Goal: Task Accomplishment & Management: Use online tool/utility

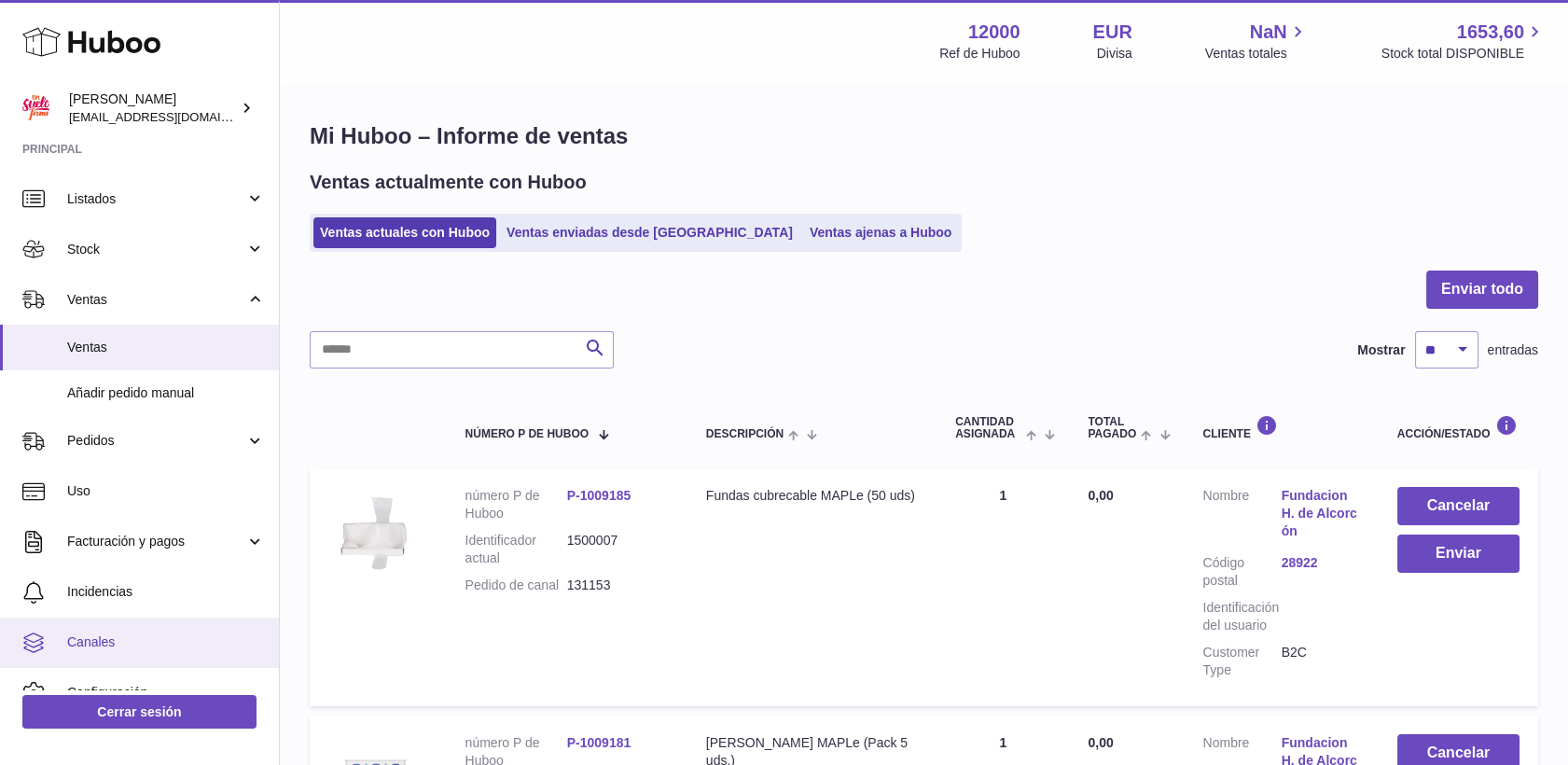
scroll to position [18, 0]
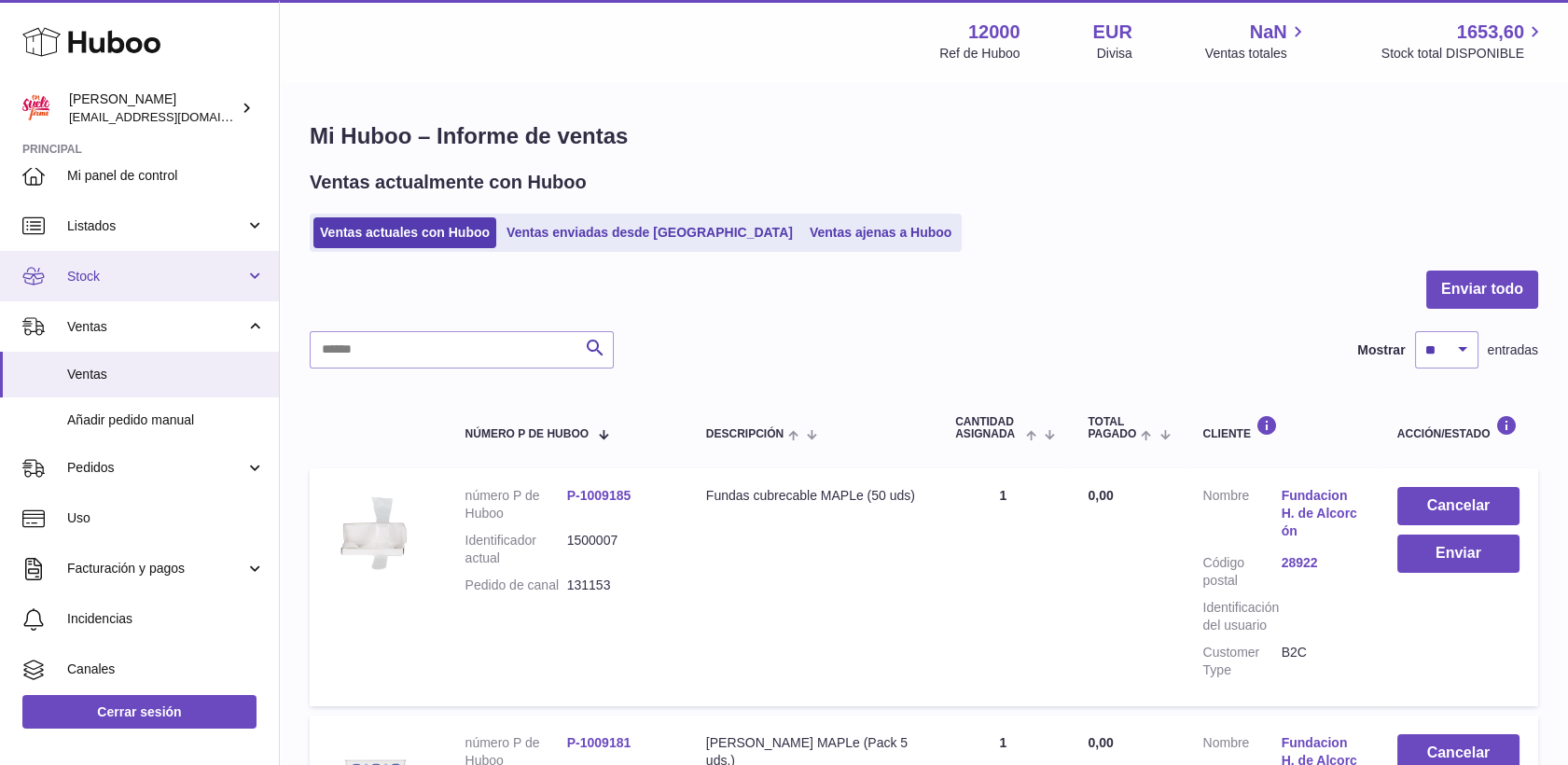
click at [127, 271] on span "Stock" at bounding box center [155, 276] width 178 height 18
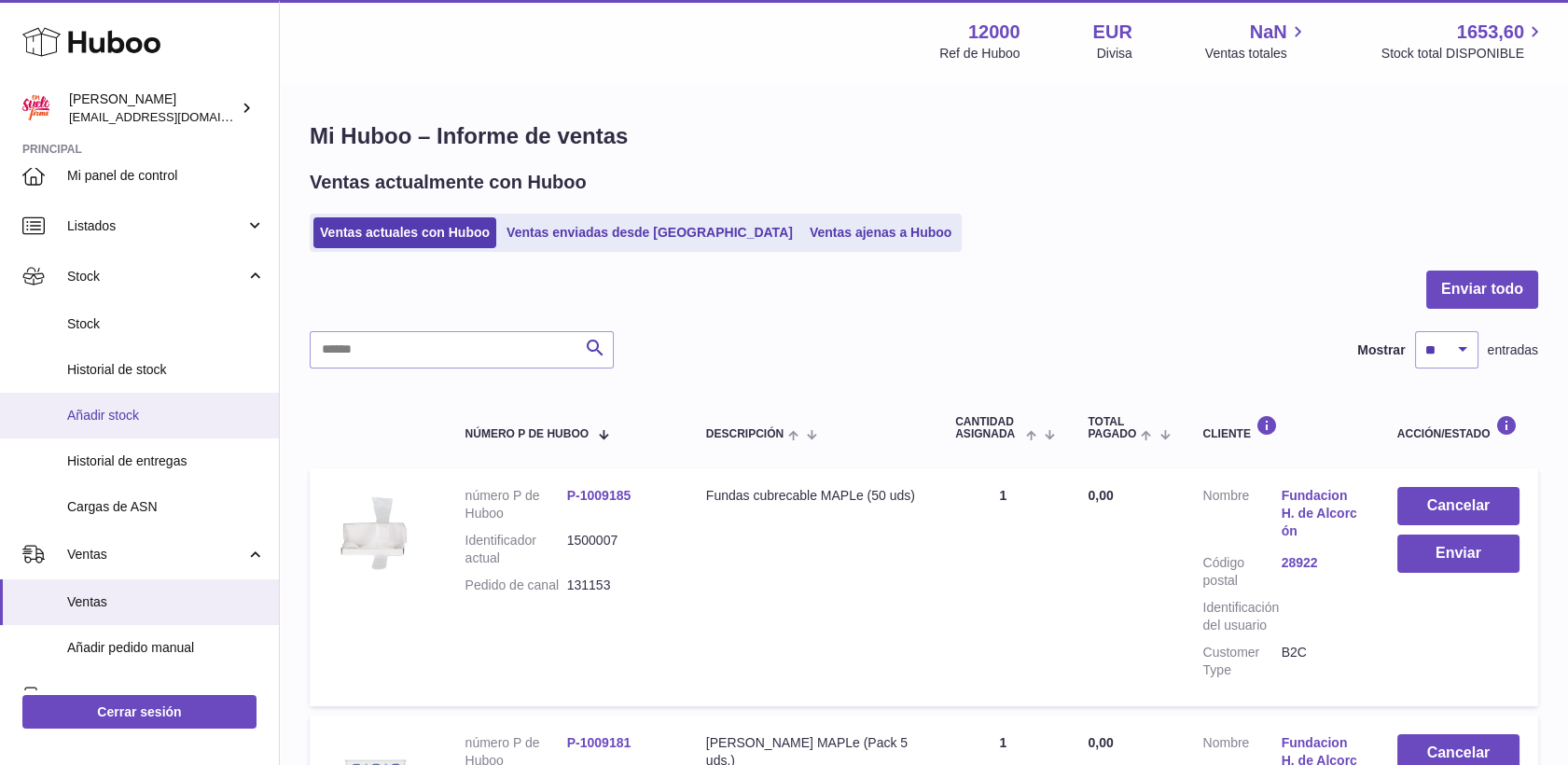
click at [127, 418] on span "Añadir stock" at bounding box center [165, 416] width 198 height 18
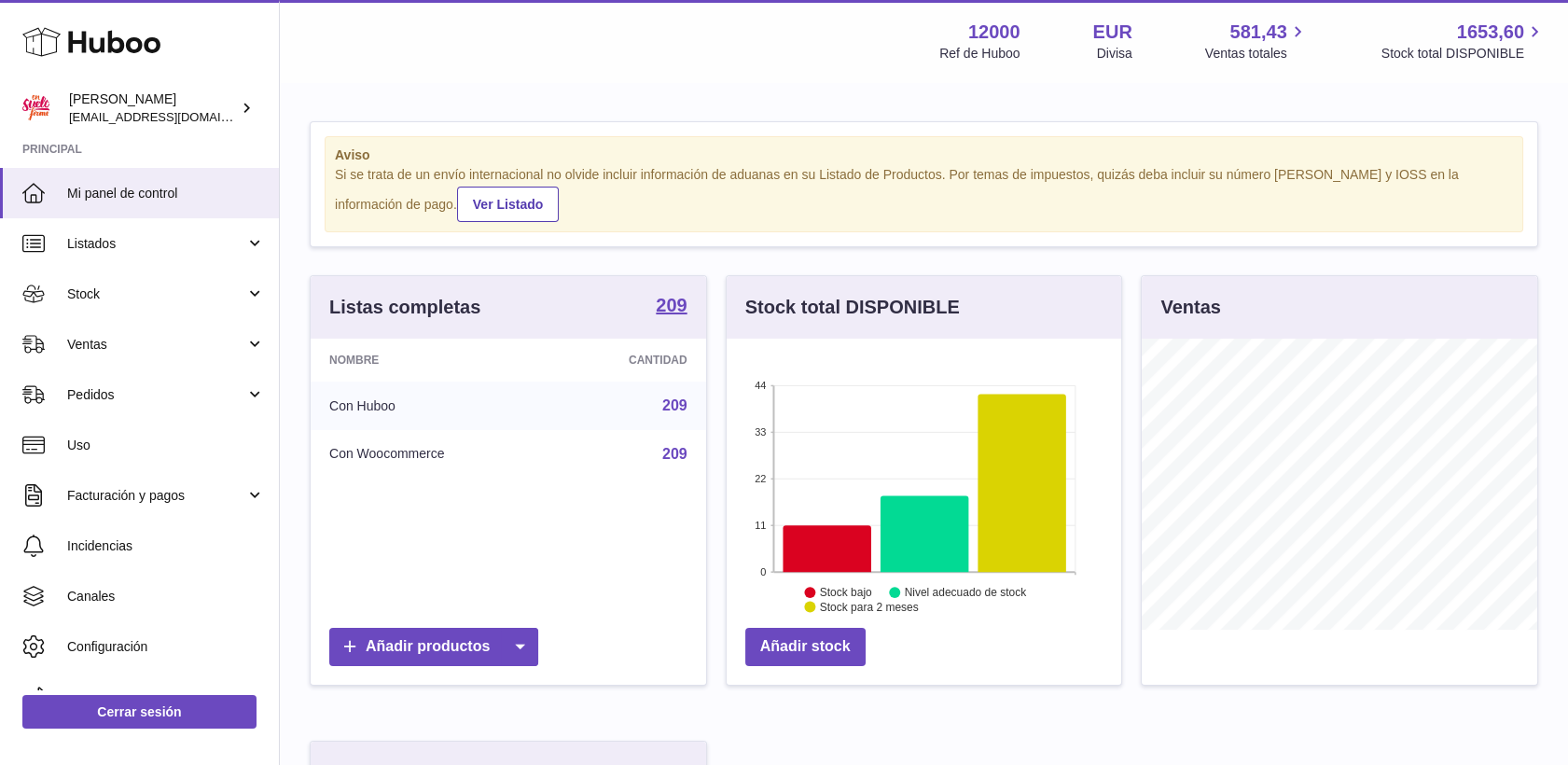
scroll to position [291, 395]
click at [89, 287] on span "Stock" at bounding box center [155, 294] width 178 height 18
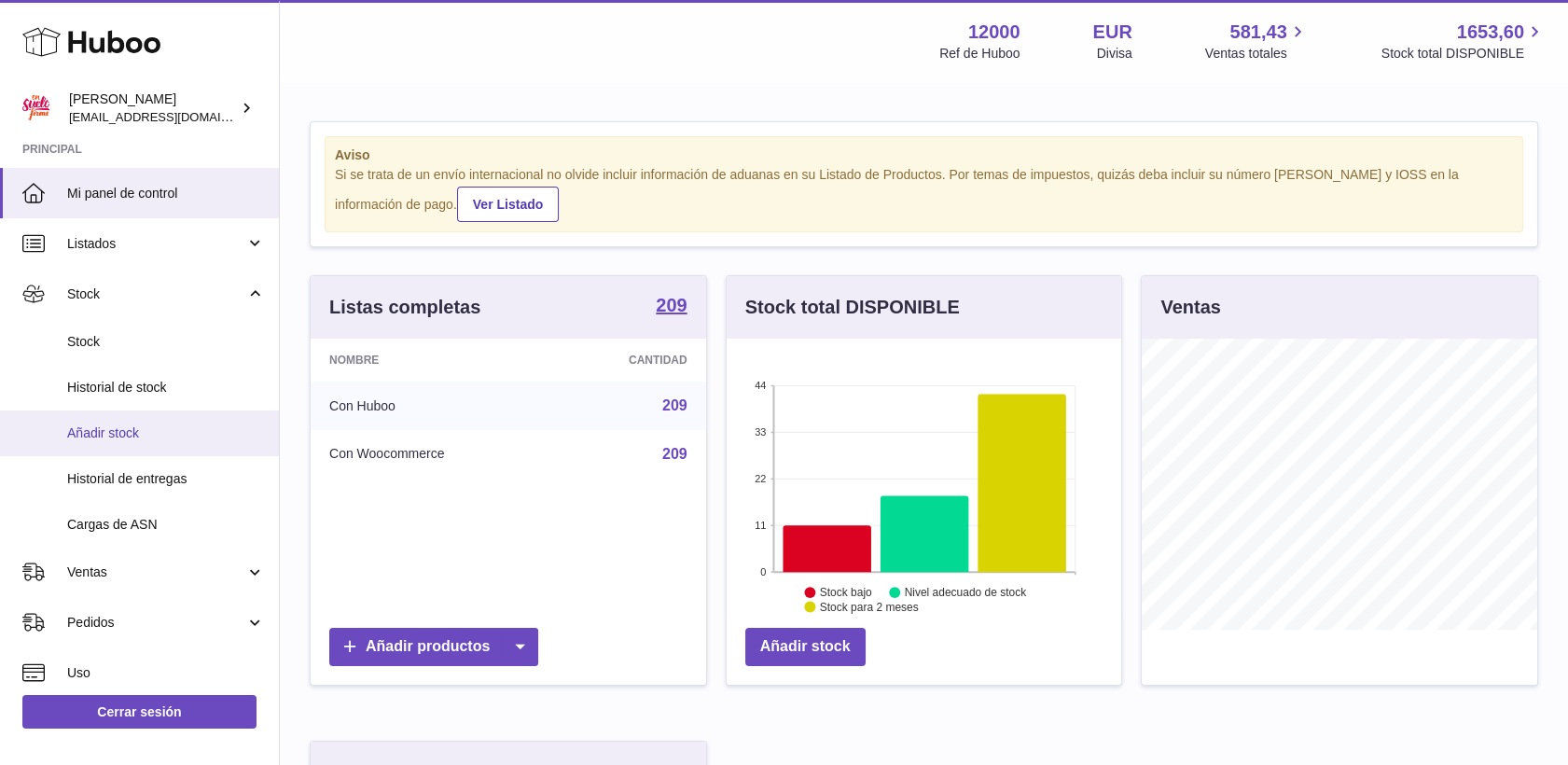
click at [121, 423] on link "Añadir stock" at bounding box center [140, 433] width 279 height 45
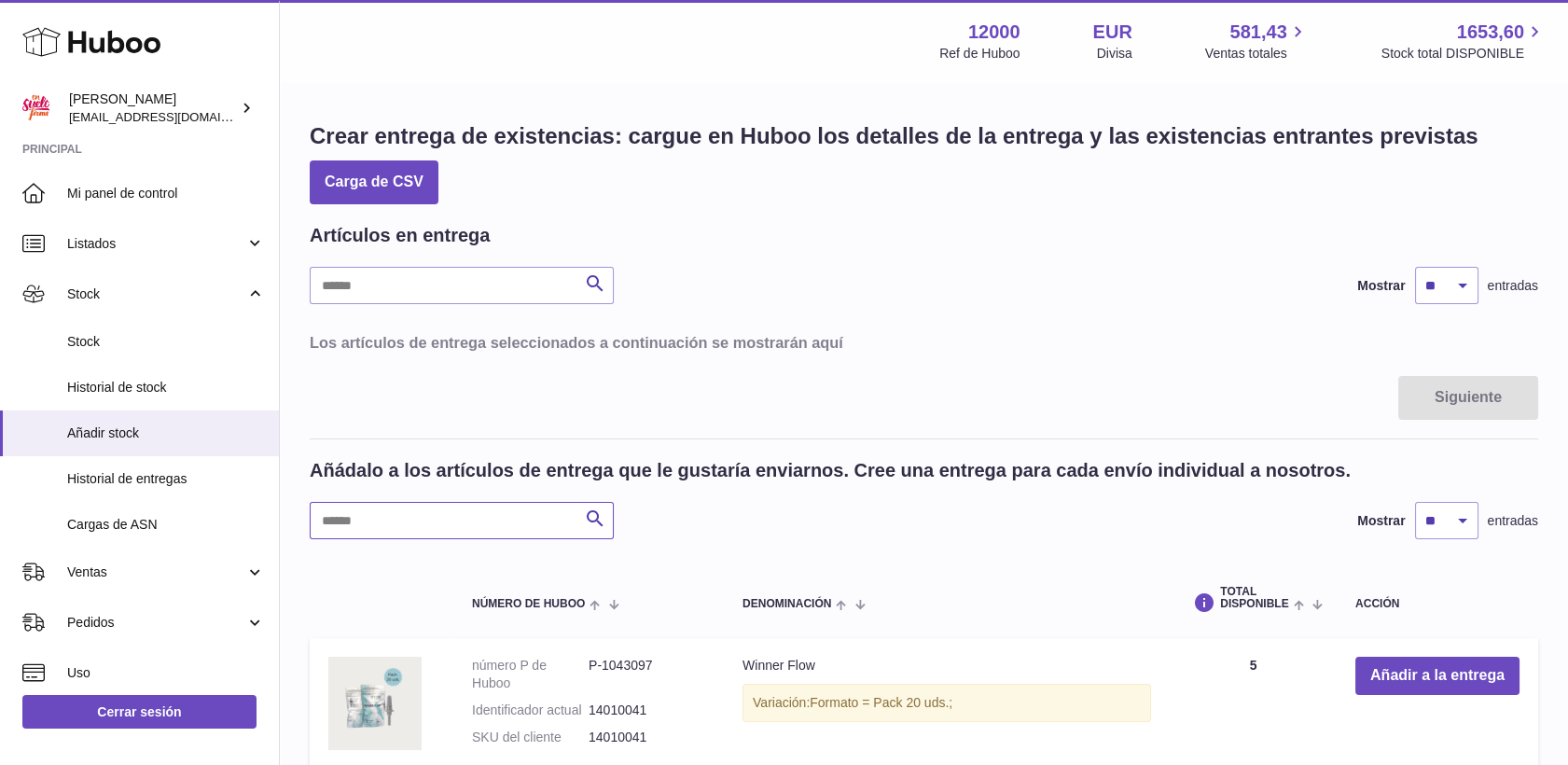
click at [429, 519] on input "text" at bounding box center [461, 520] width 304 height 37
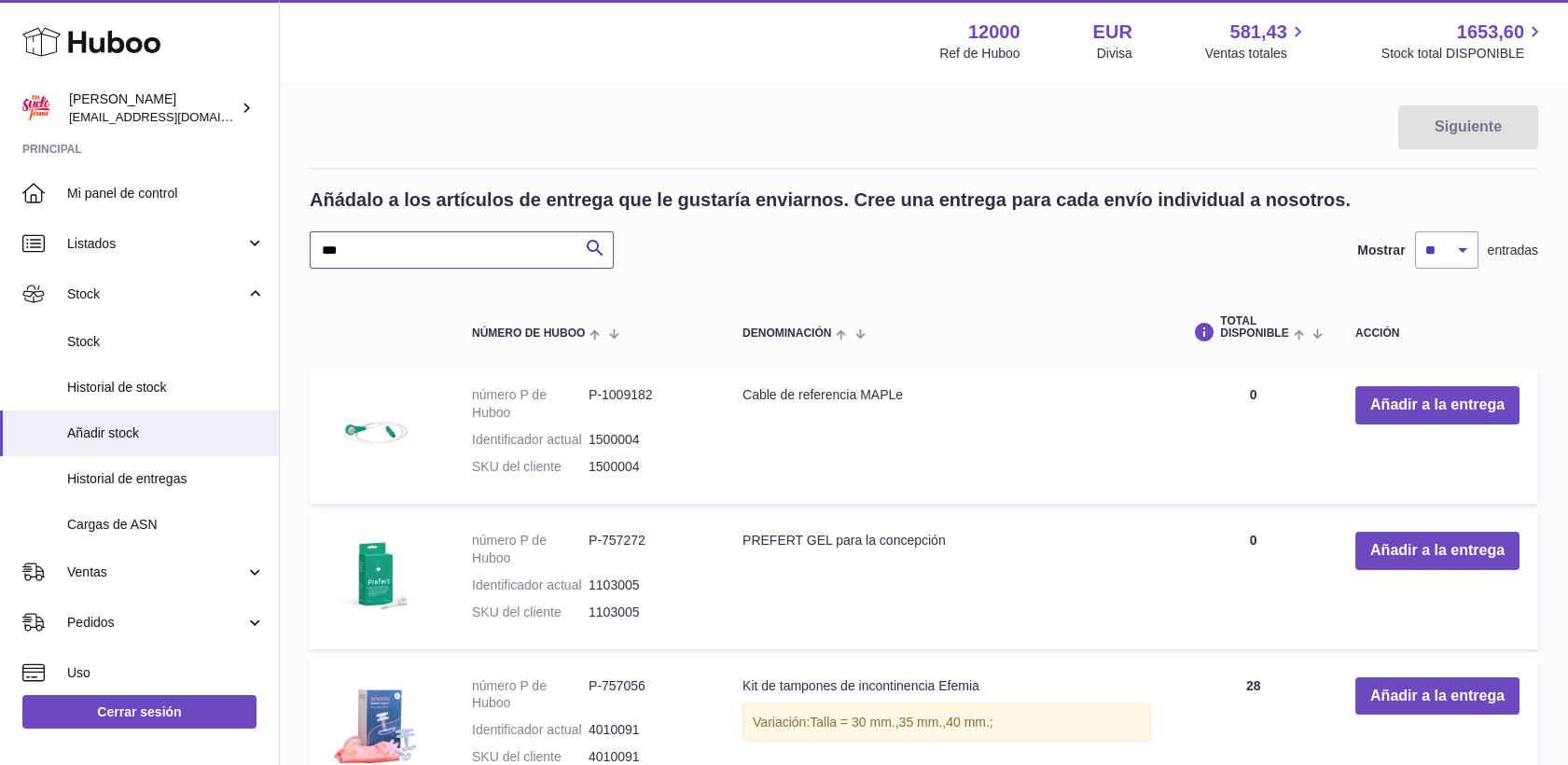
scroll to position [311, 0]
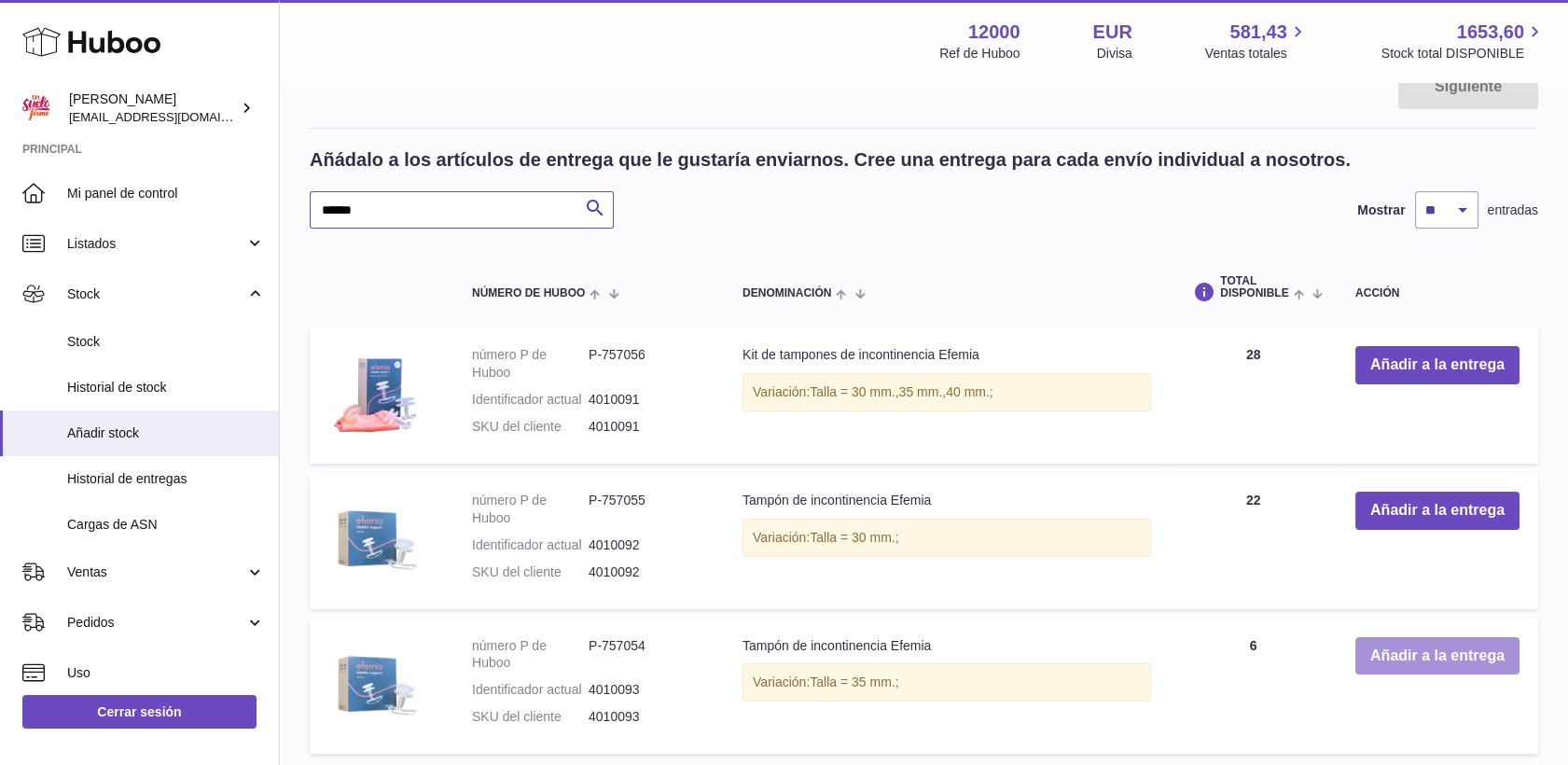
type input "******"
click at [1403, 663] on button "Añadir a la entrega" at bounding box center [1437, 656] width 164 height 38
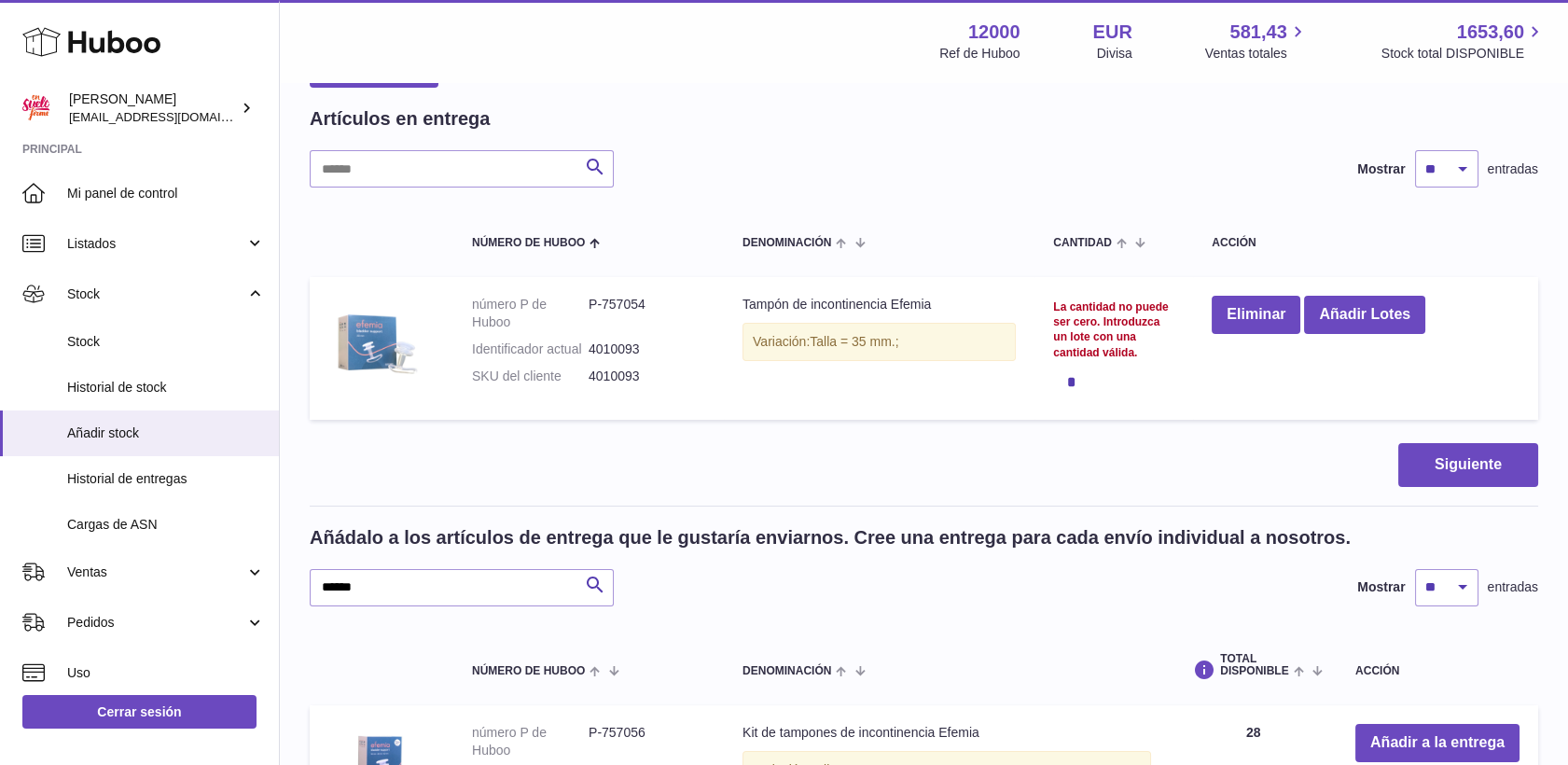
scroll to position [103, 0]
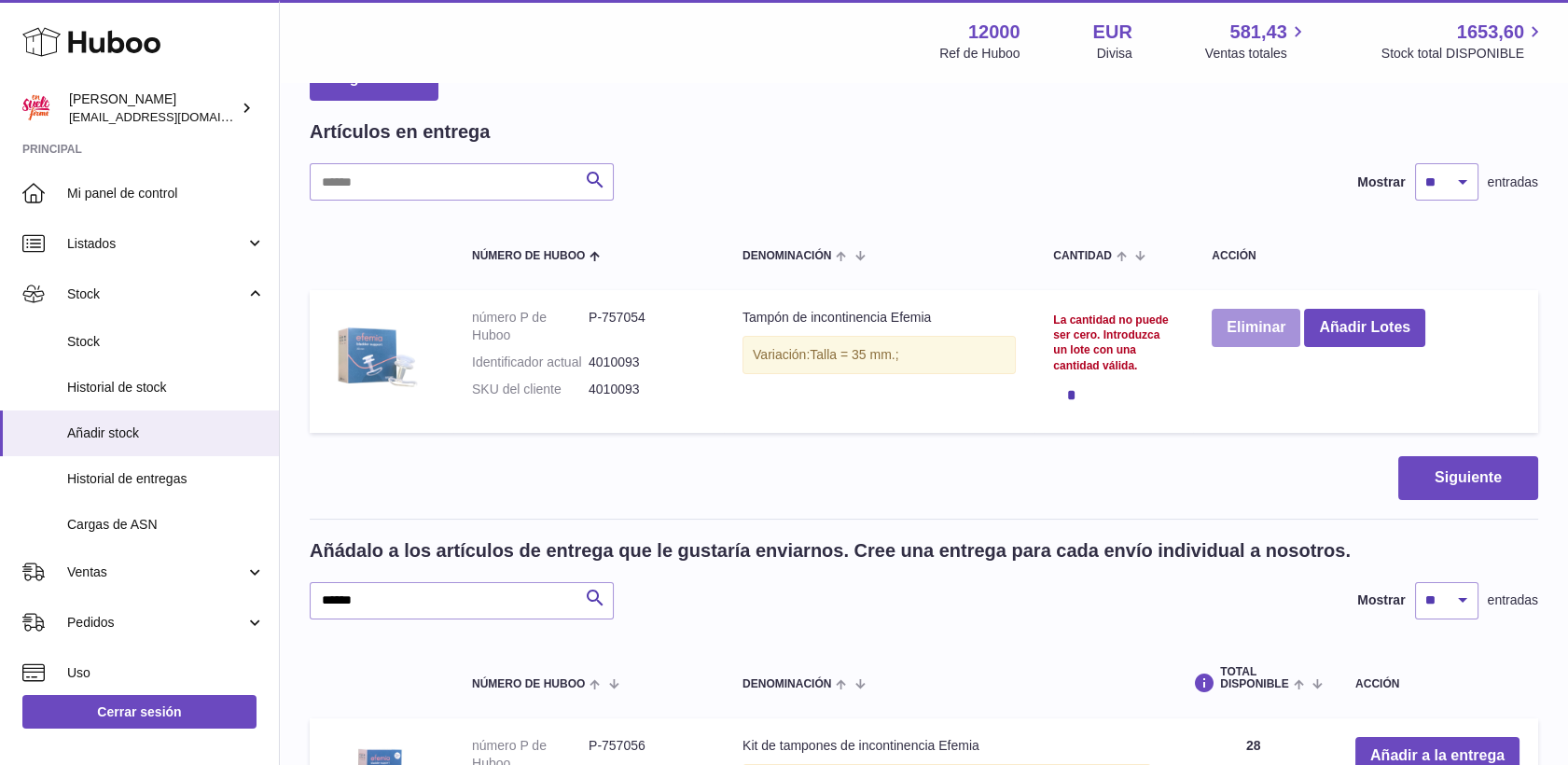
click at [1240, 324] on button "Eliminar" at bounding box center [1256, 327] width 88 height 38
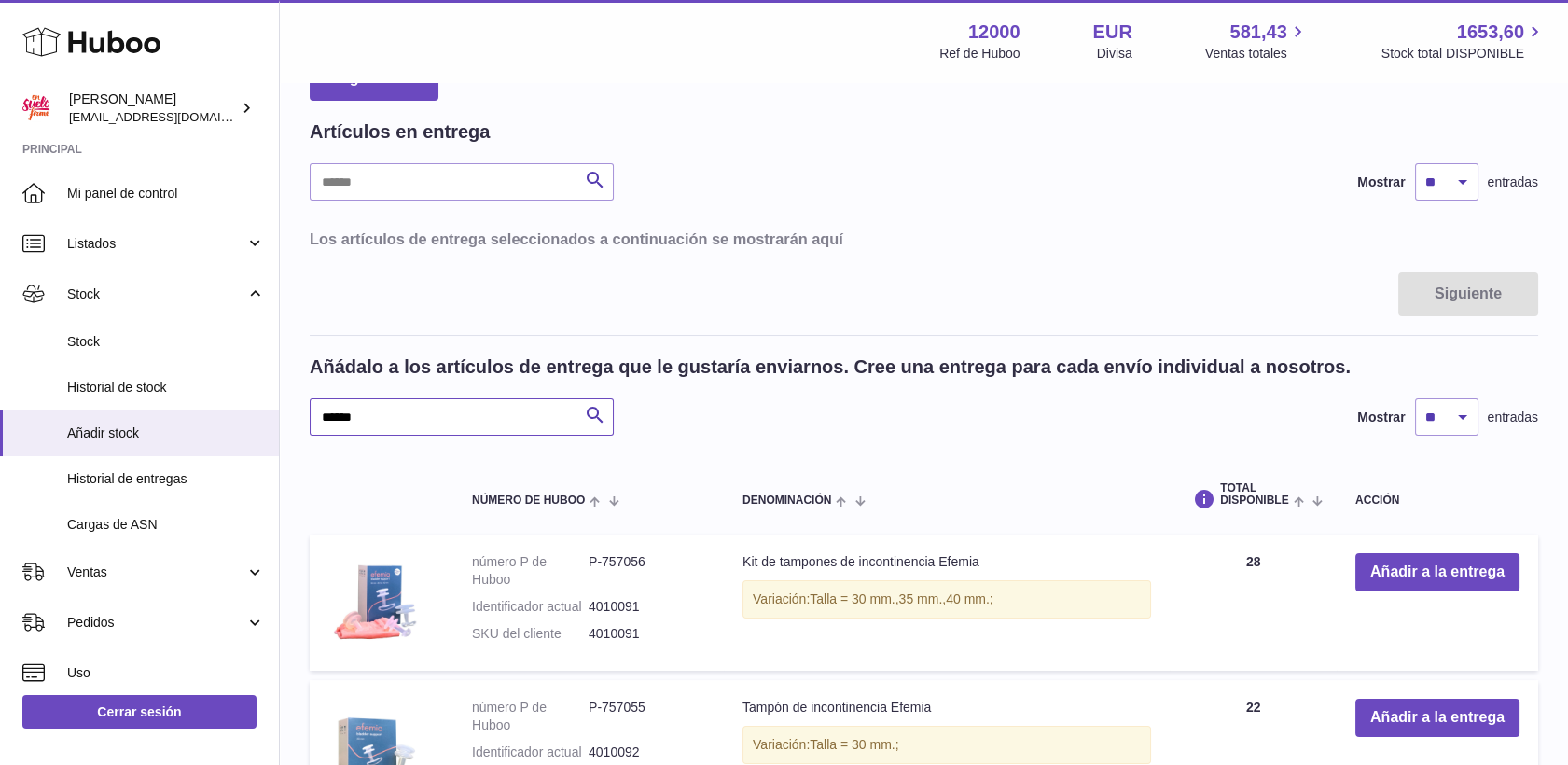
click at [560, 419] on input "******" at bounding box center [461, 417] width 304 height 37
